Goal: Information Seeking & Learning: Find specific fact

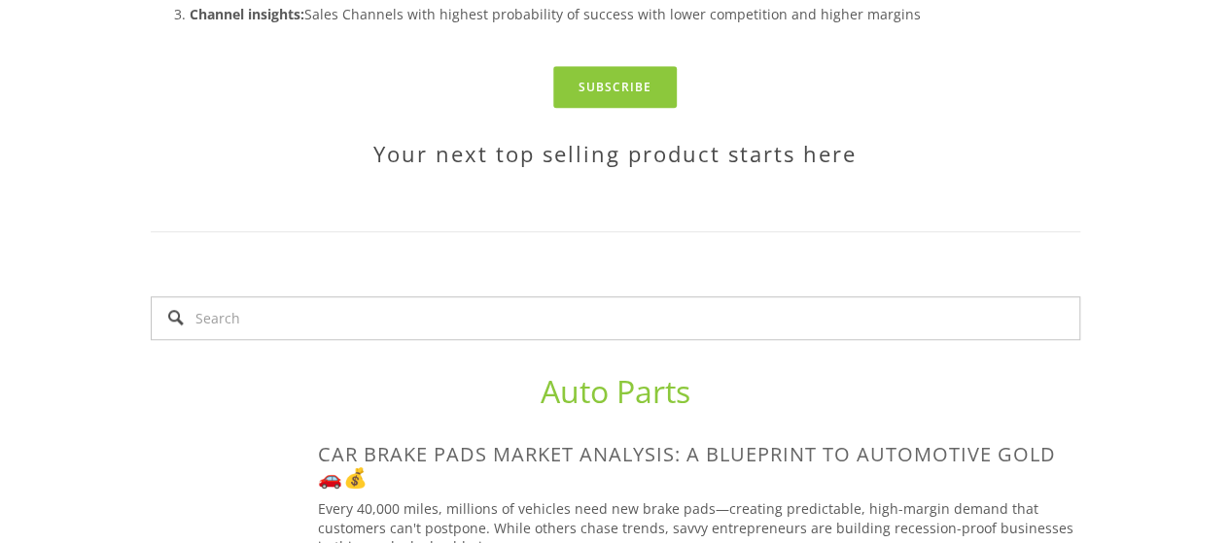
scroll to position [695, 0]
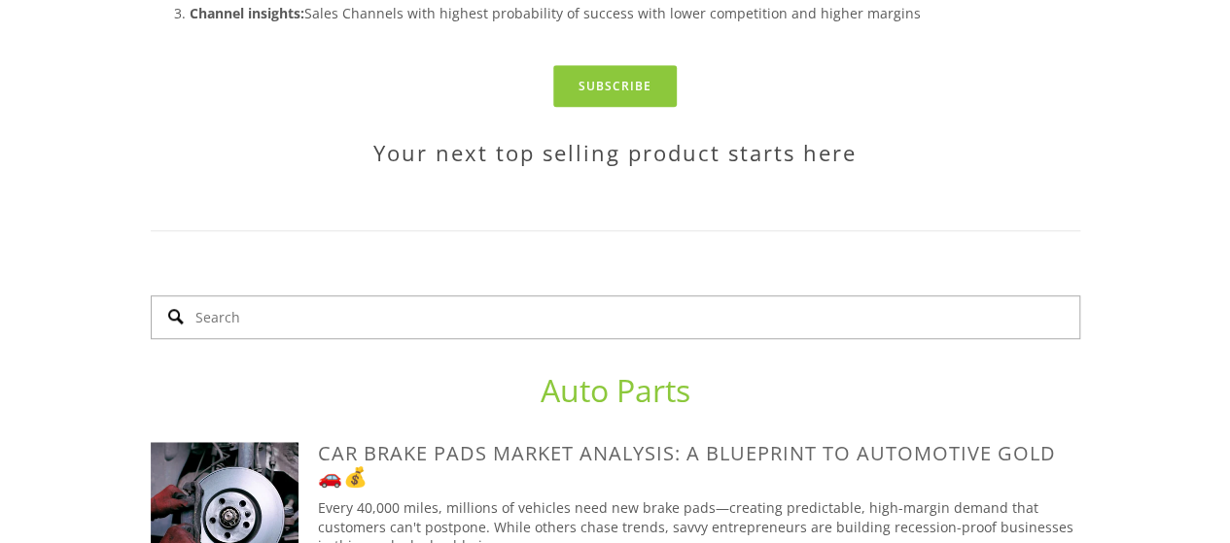
click at [431, 295] on input "Search" at bounding box center [615, 317] width 929 height 44
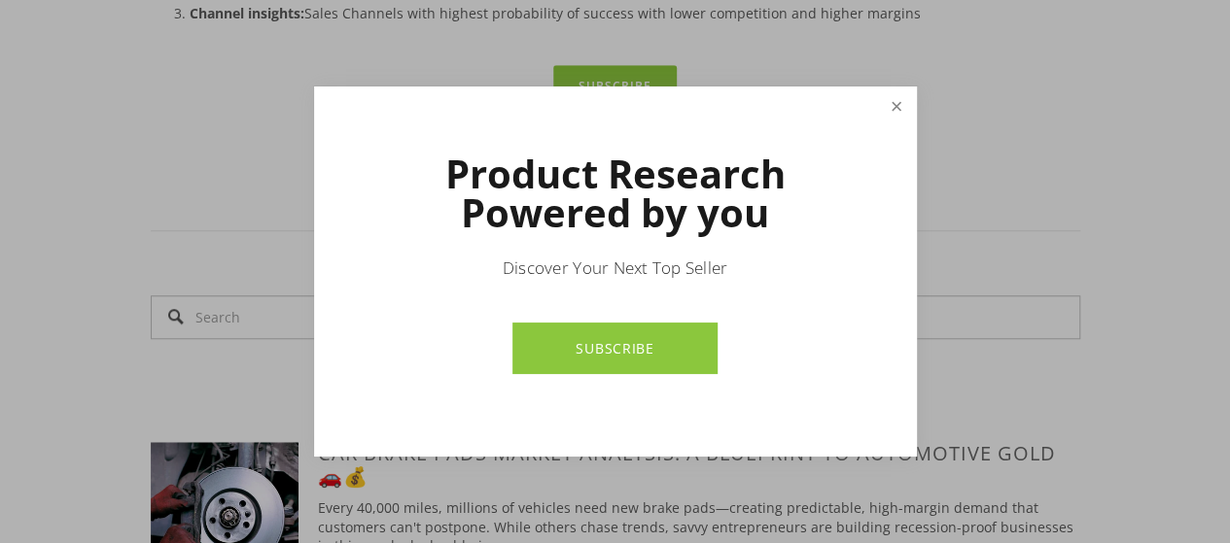
click at [896, 104] on link "Close" at bounding box center [896, 106] width 34 height 34
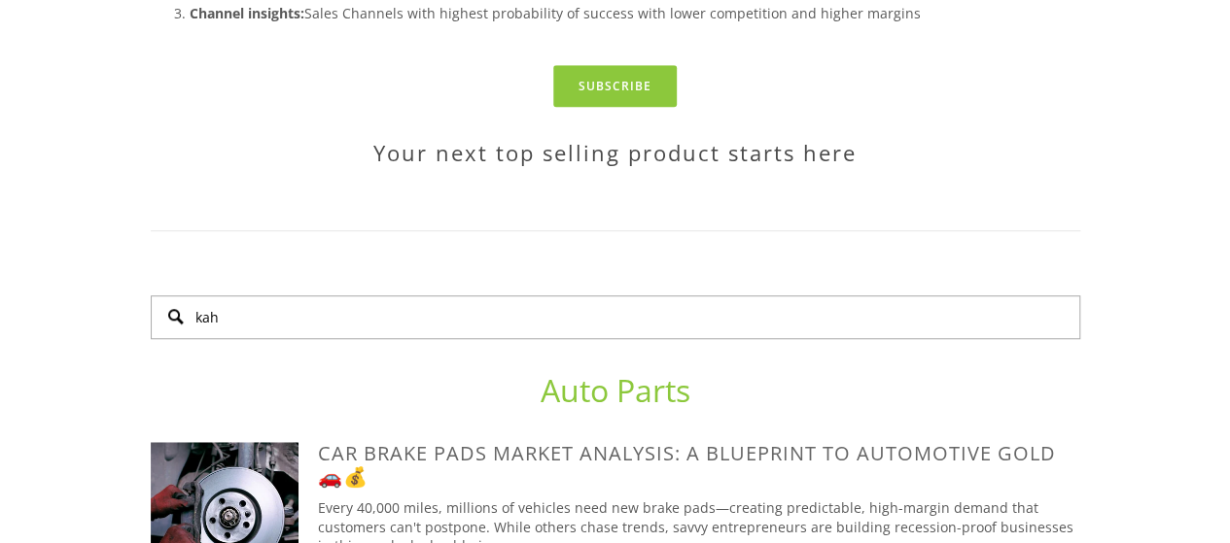
scroll to position [0, 0]
type input "kashmiri shawls"
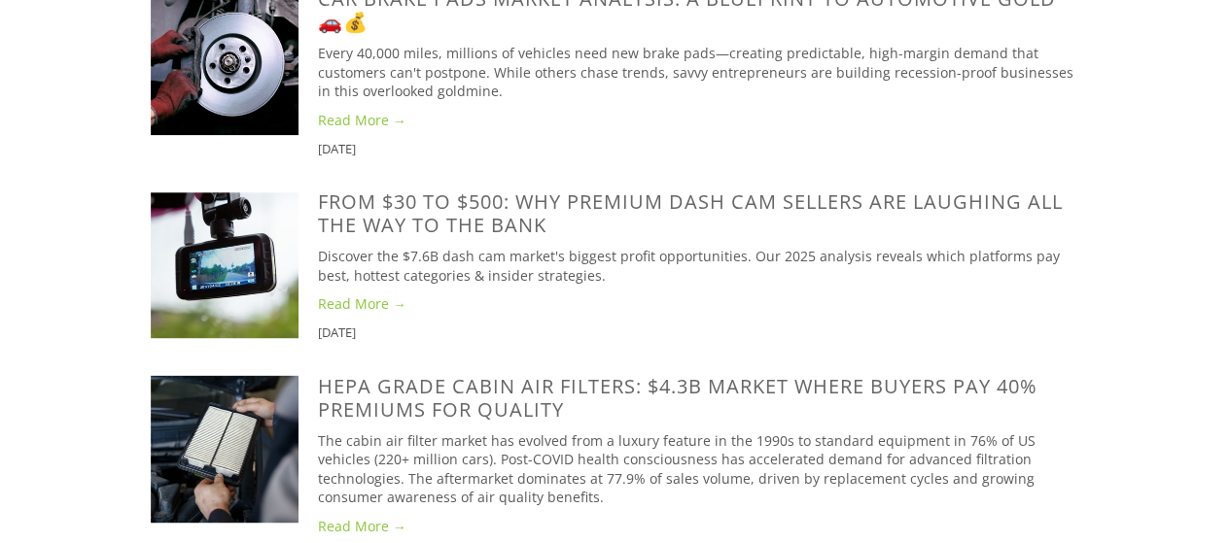
scroll to position [1152, 0]
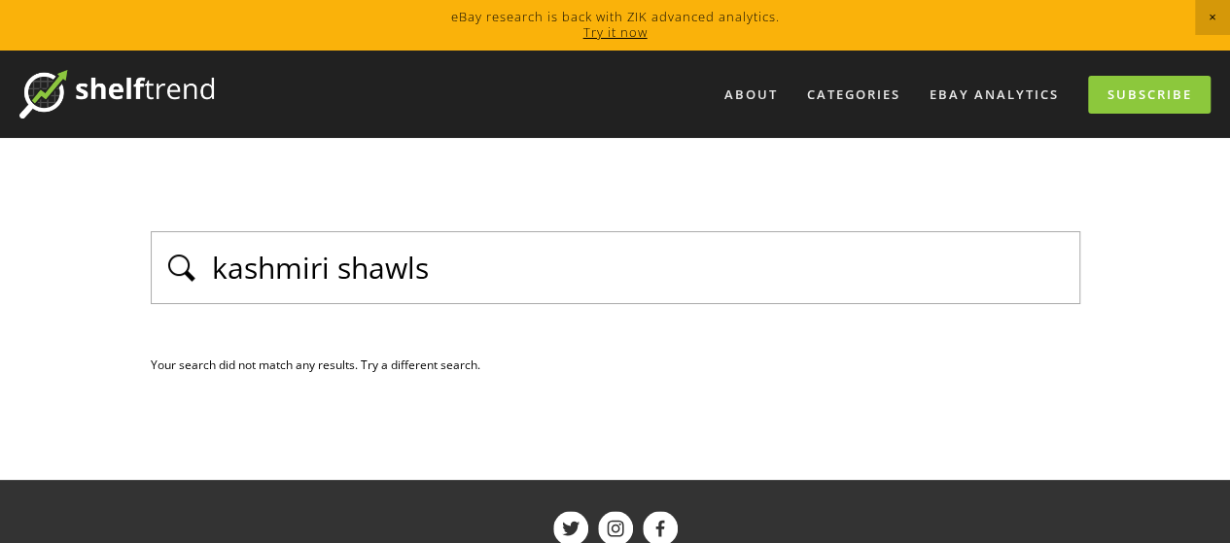
click at [553, 339] on div "kashmiri shawls Your search did not match any results. Try a different search. …" at bounding box center [615, 304] width 929 height 146
